Goal: Transaction & Acquisition: Download file/media

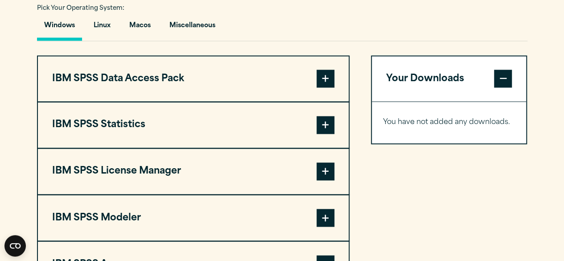
scroll to position [665, 0]
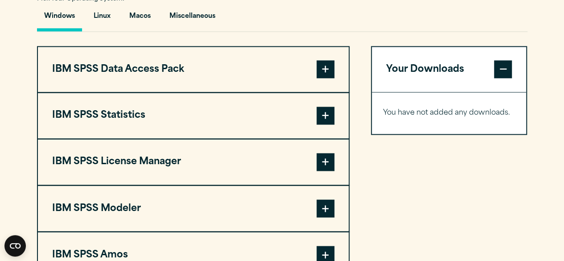
click at [320, 124] on span at bounding box center [326, 116] width 18 height 18
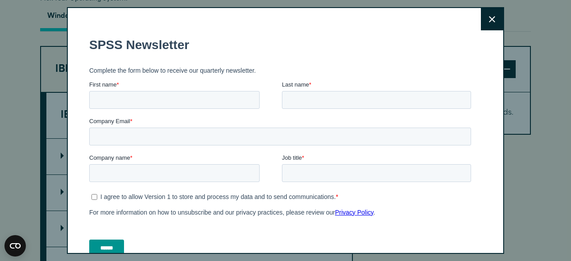
click at [486, 24] on button "Close" at bounding box center [492, 19] width 22 height 22
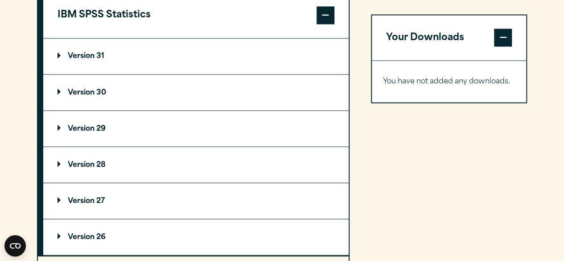
scroll to position [762, 0]
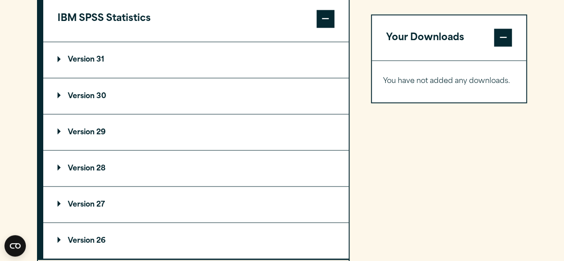
click at [151, 107] on summary "Version 30" at bounding box center [195, 96] width 305 height 36
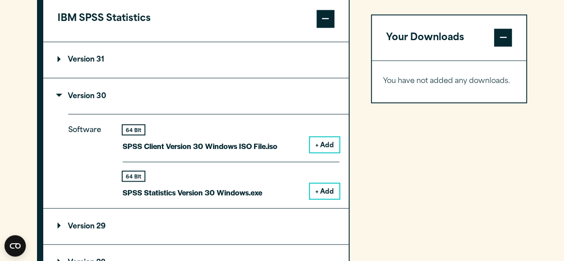
click at [323, 198] on button "+ Add" at bounding box center [324, 190] width 29 height 15
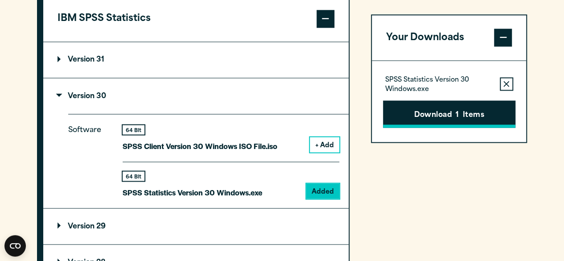
click at [459, 114] on button "Download 1 Items" at bounding box center [449, 114] width 132 height 28
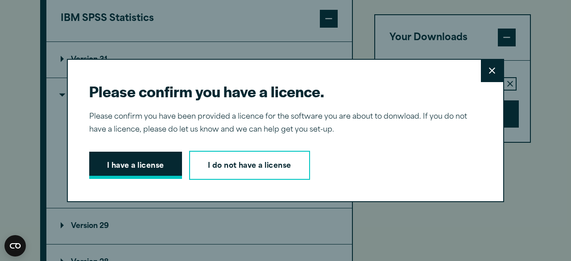
click at [129, 165] on button "I have a license" at bounding box center [135, 166] width 93 height 28
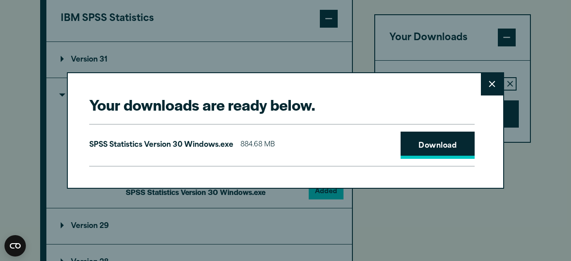
click at [432, 138] on link "Download" at bounding box center [437, 146] width 74 height 28
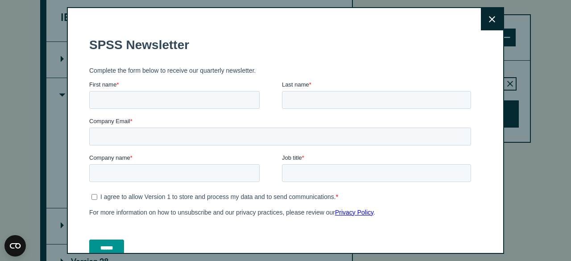
click at [481, 17] on button "Close" at bounding box center [492, 19] width 22 height 22
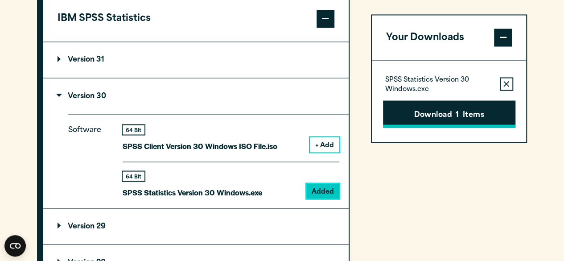
click at [435, 116] on button "Download 1 Items" at bounding box center [449, 114] width 132 height 28
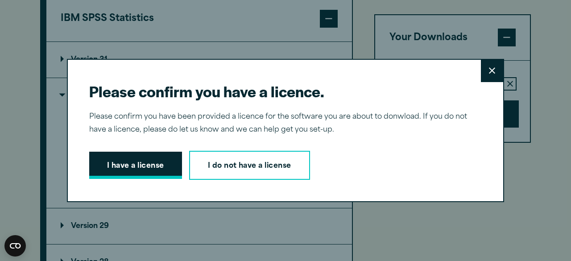
click at [118, 165] on button "I have a license" at bounding box center [135, 166] width 93 height 28
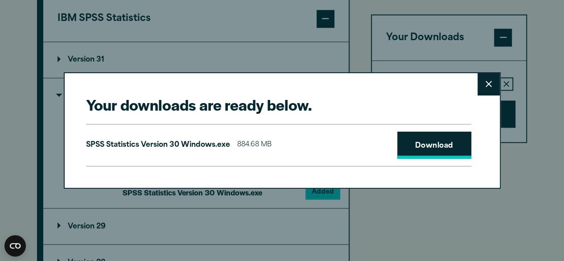
click at [424, 140] on link "Download" at bounding box center [434, 146] width 74 height 28
